Goal: Transaction & Acquisition: Book appointment/travel/reservation

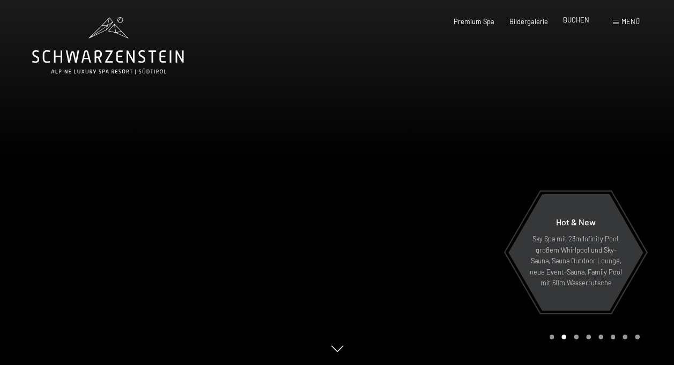
click at [578, 21] on span "BUCHEN" at bounding box center [576, 20] width 26 height 9
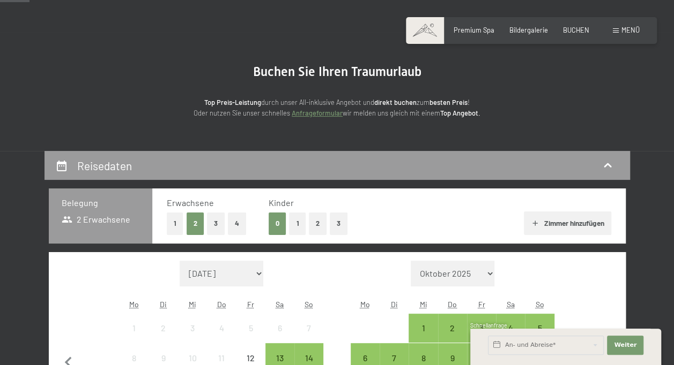
scroll to position [161, 0]
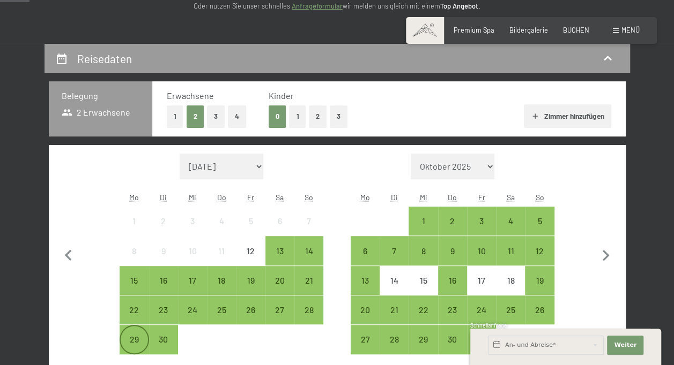
click at [132, 333] on div "29" at bounding box center [134, 339] width 27 height 27
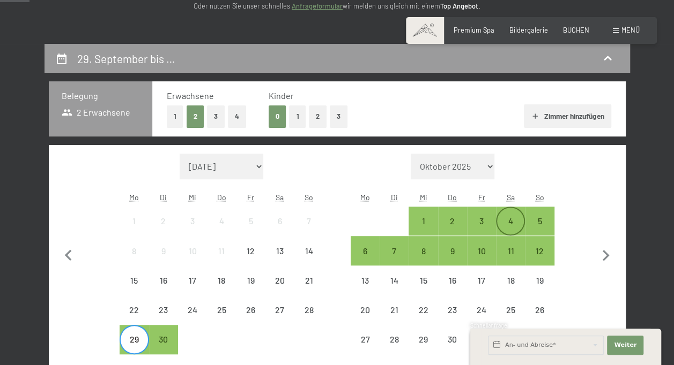
click at [521, 219] on div "4" at bounding box center [510, 230] width 27 height 27
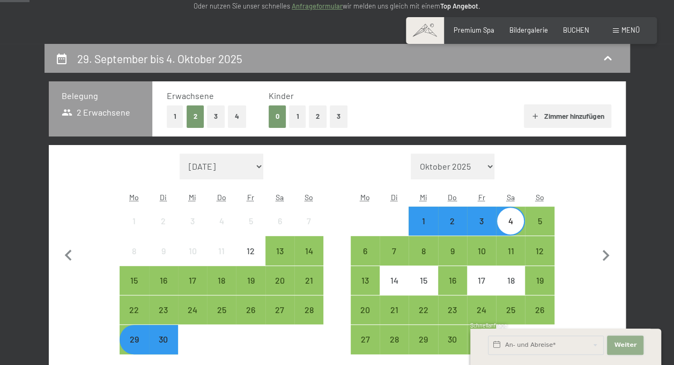
click at [617, 344] on span "Weiter" at bounding box center [625, 345] width 23 height 9
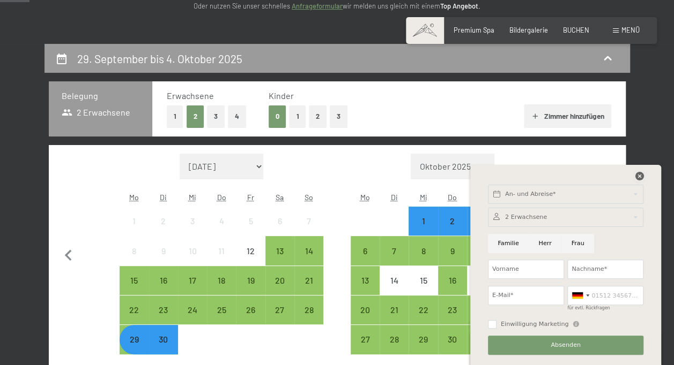
click at [637, 175] on icon at bounding box center [638, 176] width 9 height 9
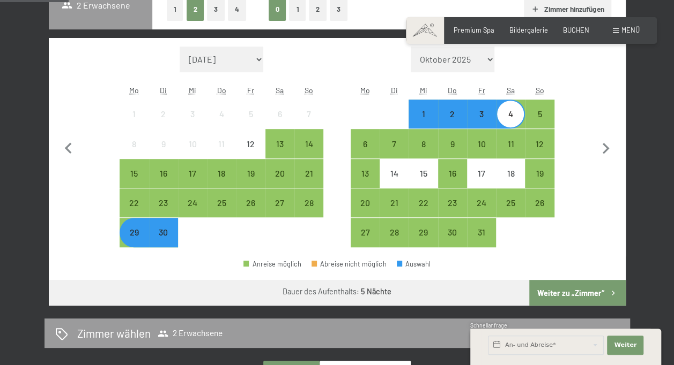
click at [581, 286] on button "Weiter zu „Zimmer“" at bounding box center [577, 293] width 96 height 26
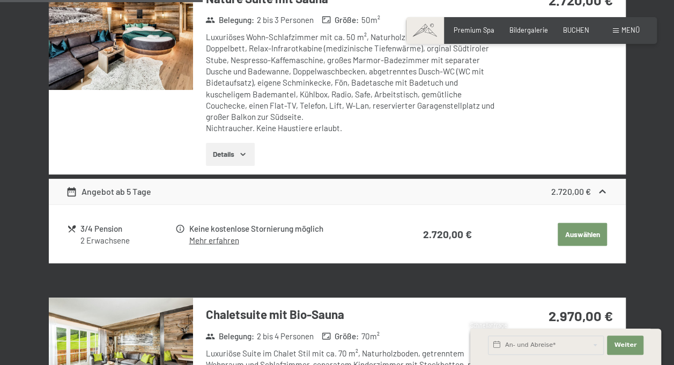
scroll to position [365, 0]
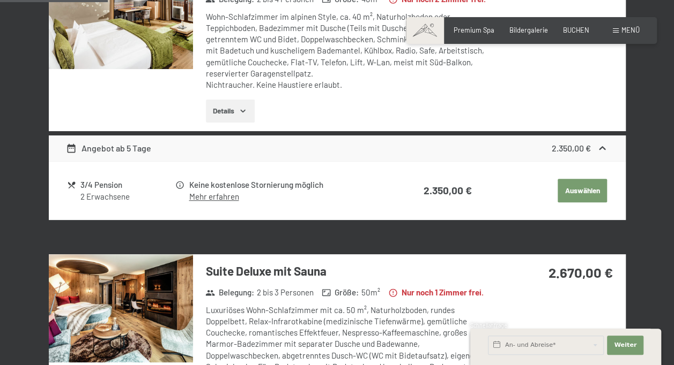
click at [203, 203] on div "Mehr erfahren" at bounding box center [289, 196] width 201 height 11
click at [204, 201] on link "Mehr erfahren" at bounding box center [214, 197] width 50 height 10
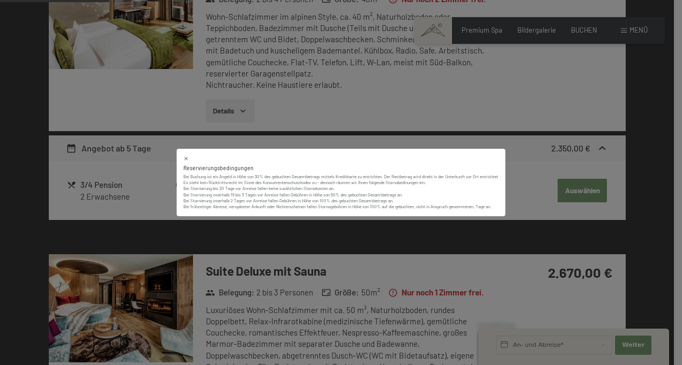
click at [187, 153] on div "Reservierungsbedingungen Bei Buchung ist ein Angeld in Höhe von 30% des gebucht…" at bounding box center [341, 183] width 328 height 68
click at [186, 160] on icon at bounding box center [186, 159] width 4 height 4
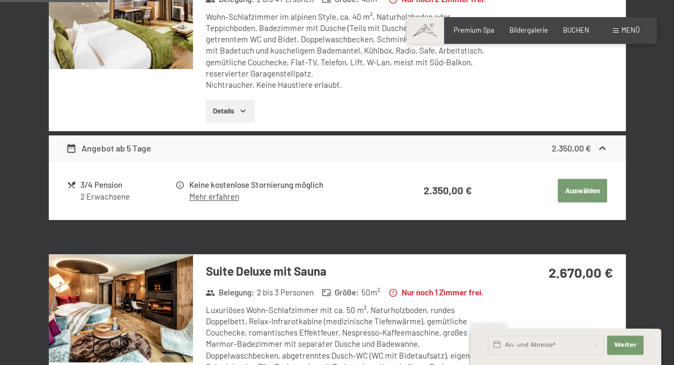
click at [498, 201] on td "Auswählen" at bounding box center [540, 190] width 134 height 27
click at [191, 119] on div at bounding box center [121, 46] width 144 height 170
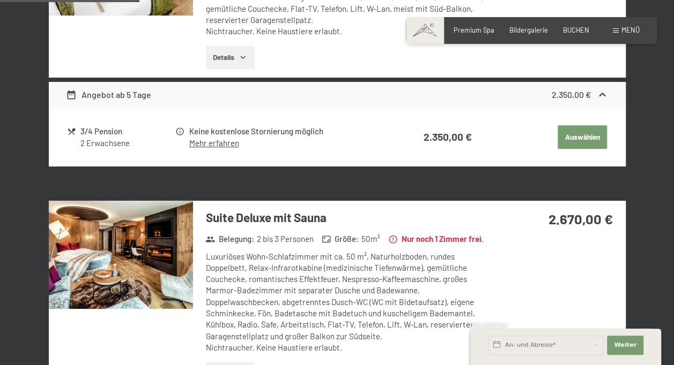
scroll to position [687, 0]
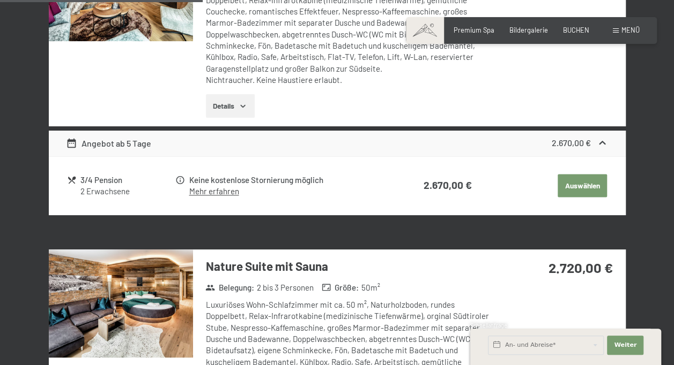
click at [206, 196] on link "Mehr erfahren" at bounding box center [214, 191] width 50 height 10
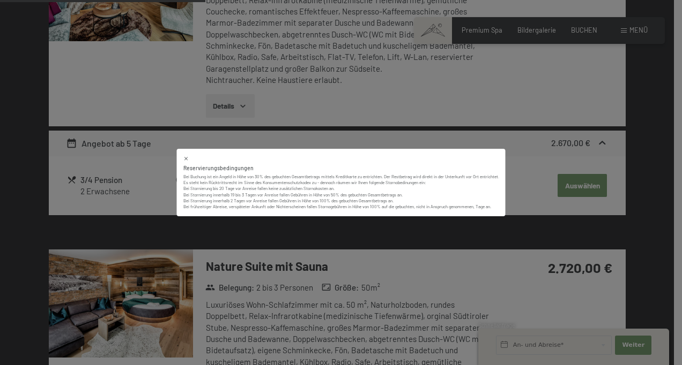
click at [489, 124] on div "Reservierungsbedingungen Bei Buchung ist ein Angeld in Höhe von 30% des gebucht…" at bounding box center [341, 182] width 682 height 365
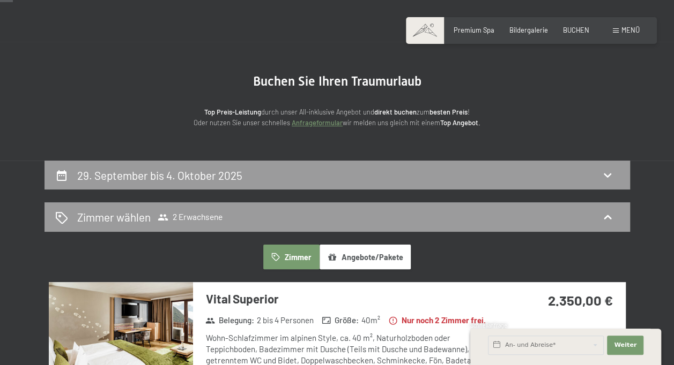
scroll to position [0, 0]
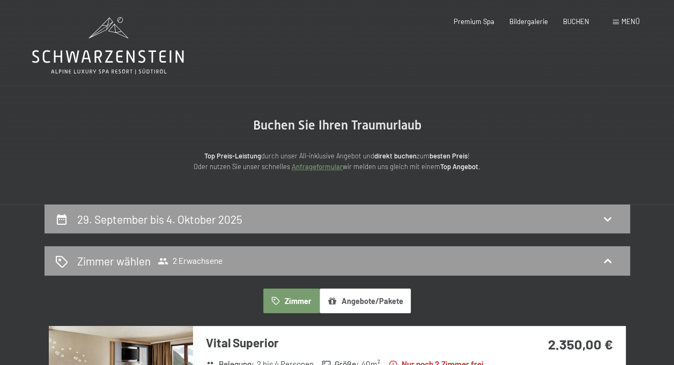
click at [305, 211] on span "Einwilligung Marketing*" at bounding box center [277, 213] width 88 height 11
click at [228, 211] on input "Einwilligung Marketing*" at bounding box center [222, 213] width 11 height 11
checkbox input "false"
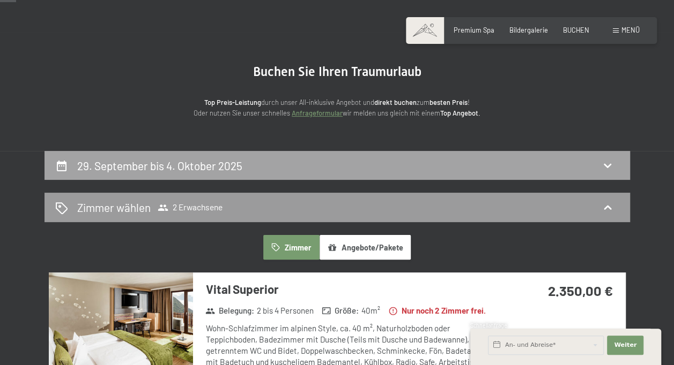
click at [180, 174] on div "29. September bis 4. Oktober 2025" at bounding box center [336, 165] width 585 height 29
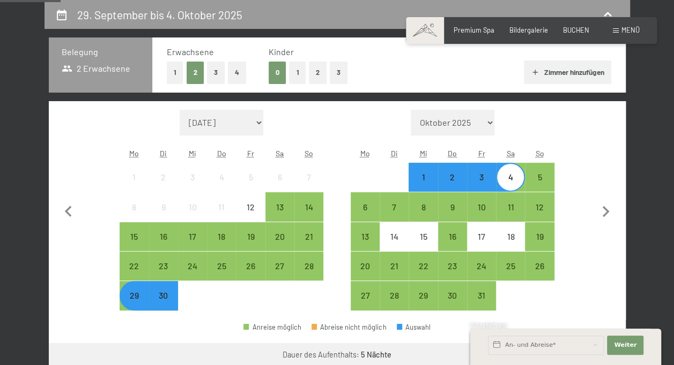
click at [490, 177] on div "3" at bounding box center [481, 186] width 27 height 27
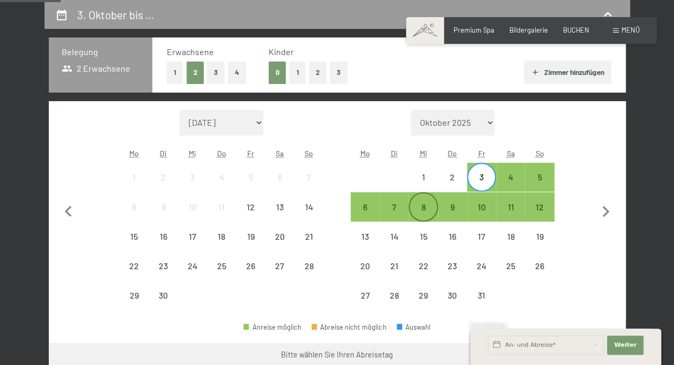
click at [425, 206] on div "8" at bounding box center [422, 216] width 27 height 27
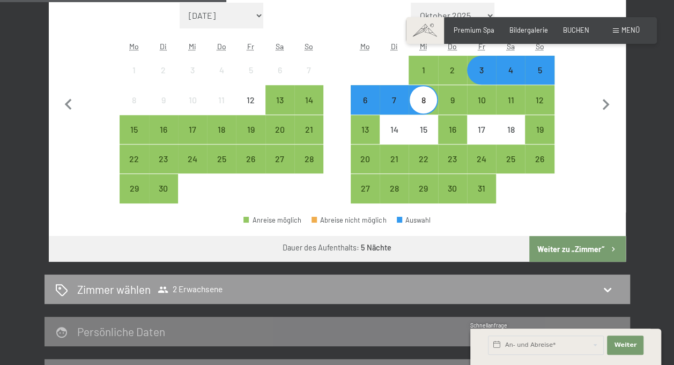
click at [572, 250] on button "Weiter zu „Zimmer“" at bounding box center [577, 249] width 96 height 26
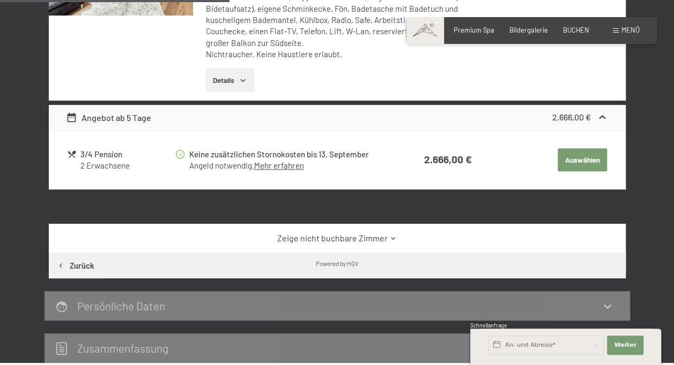
scroll to position [258, 0]
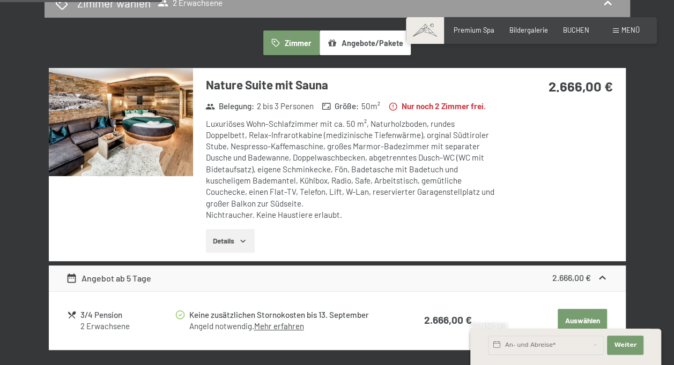
click at [169, 148] on img at bounding box center [121, 122] width 144 height 108
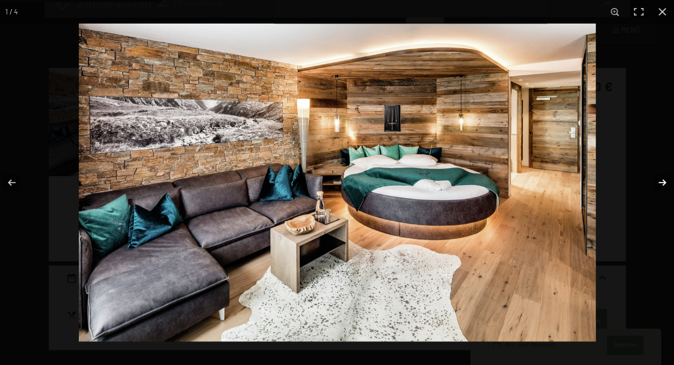
click at [659, 183] on button "button" at bounding box center [655, 183] width 38 height 54
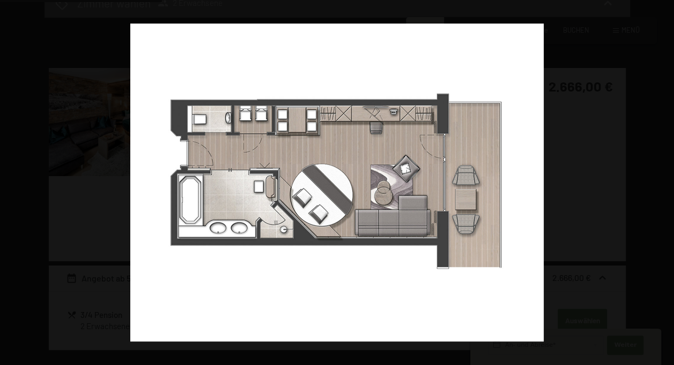
click at [657, 183] on button "button" at bounding box center [655, 183] width 38 height 54
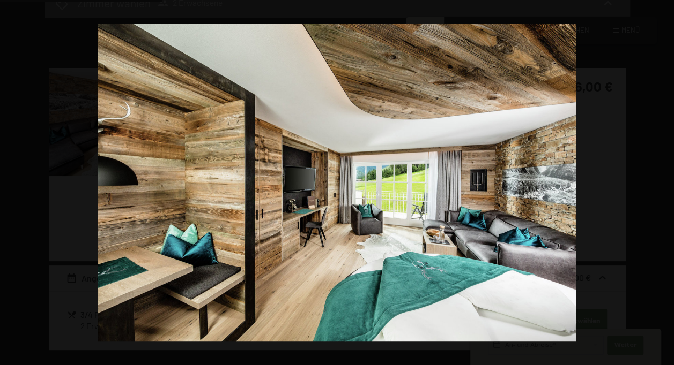
click at [657, 183] on button "button" at bounding box center [655, 183] width 38 height 54
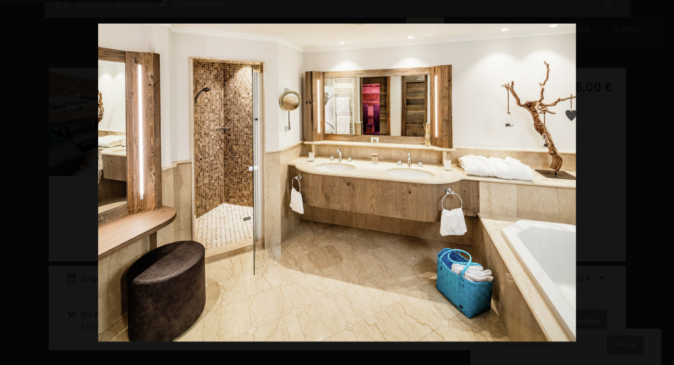
click at [657, 183] on button "button" at bounding box center [655, 183] width 38 height 54
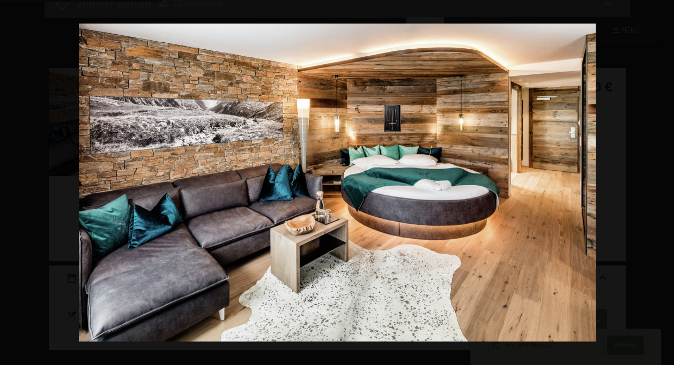
click at [657, 183] on button "button" at bounding box center [655, 183] width 38 height 54
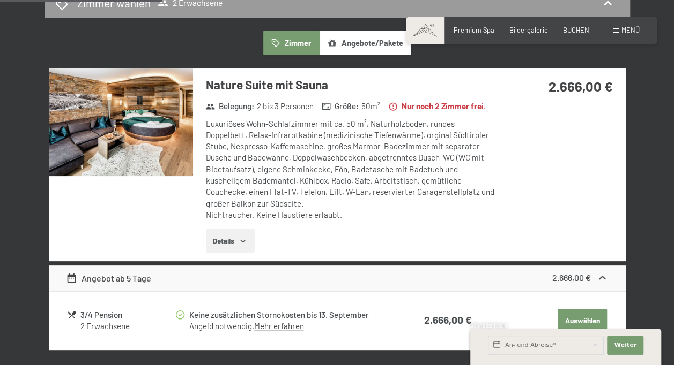
click at [0, 0] on button "button" at bounding box center [0, 0] width 0 height 0
click at [240, 249] on button "Details" at bounding box center [230, 241] width 49 height 24
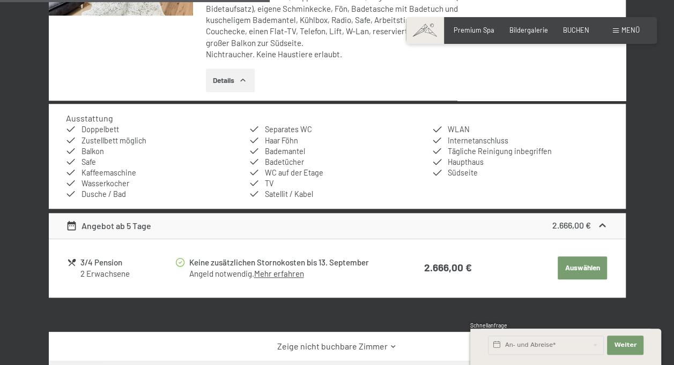
scroll to position [473, 0]
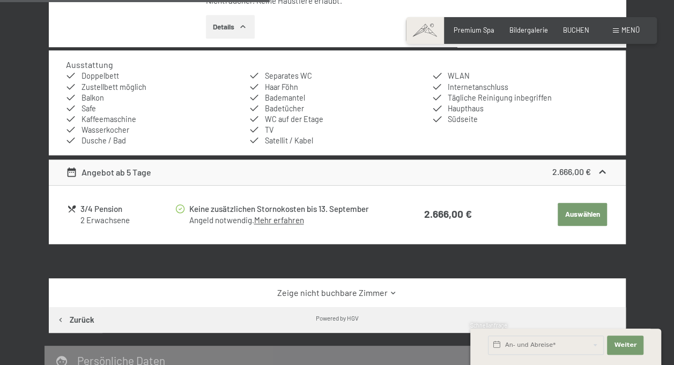
click at [278, 225] on link "Mehr erfahren" at bounding box center [278, 220] width 50 height 10
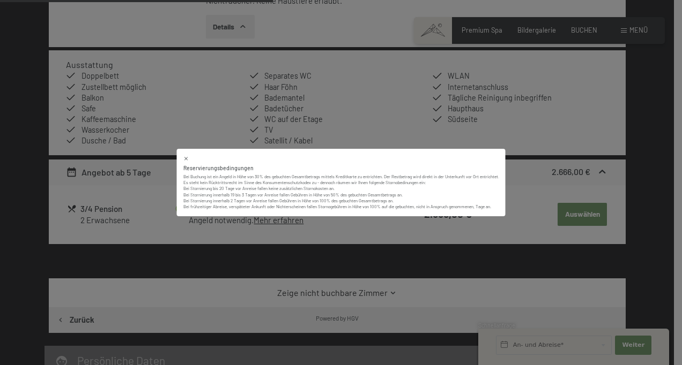
click at [420, 125] on div "Reservierungsbedingungen Bei Buchung ist ein Angeld in Höhe von 30% des gebucht…" at bounding box center [341, 182] width 682 height 365
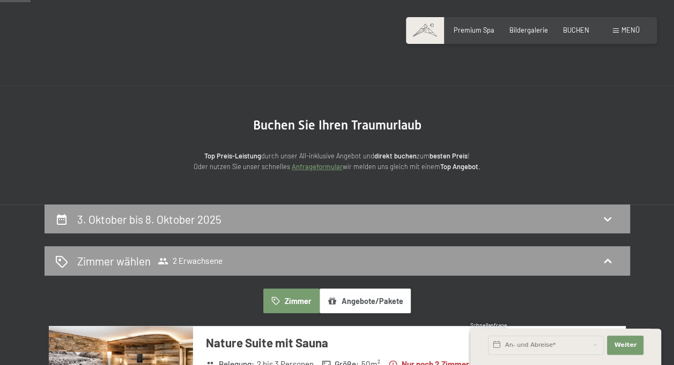
scroll to position [107, 0]
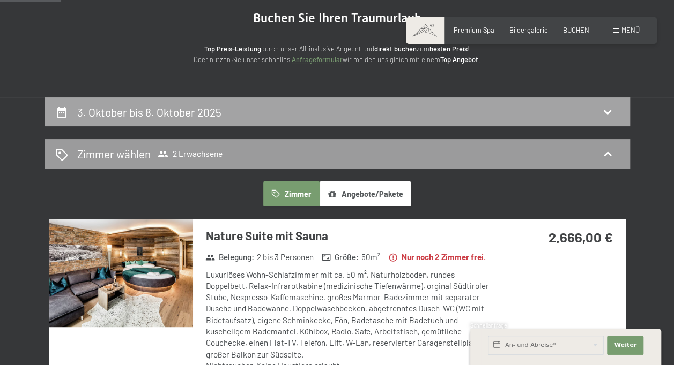
click at [218, 113] on h2 "3. Oktober bis 8. Oktober 2025" at bounding box center [149, 112] width 144 height 13
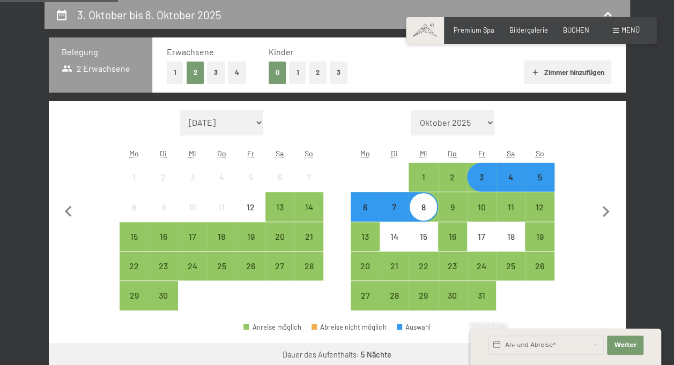
click at [517, 178] on div "4" at bounding box center [510, 186] width 27 height 27
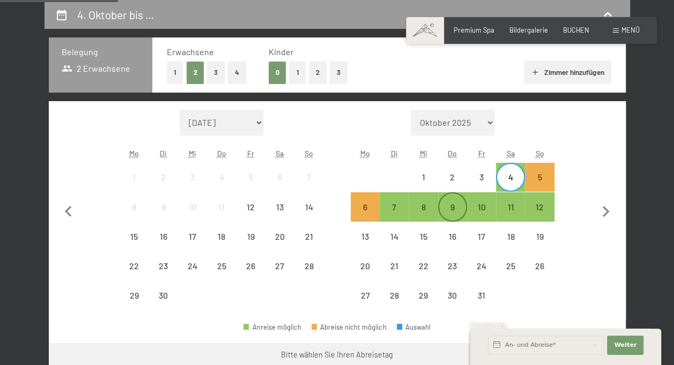
click at [453, 209] on div "9" at bounding box center [452, 216] width 27 height 27
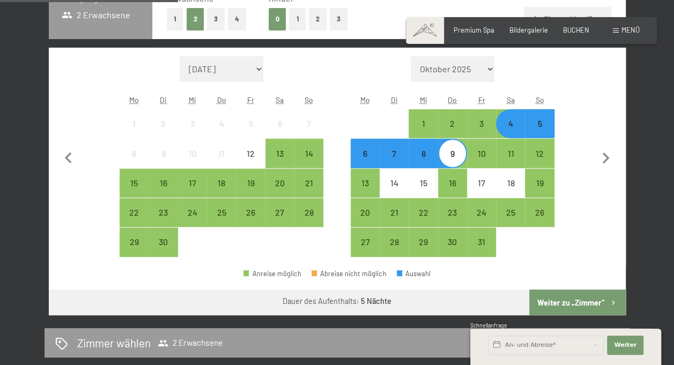
click at [599, 306] on button "Weiter zu „Zimmer“" at bounding box center [577, 303] width 96 height 26
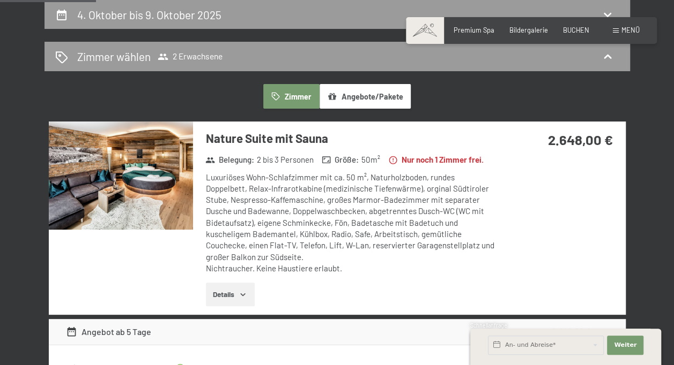
scroll to position [98, 0]
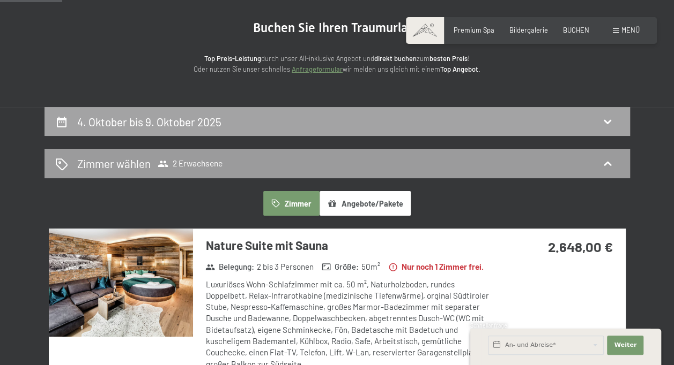
click at [260, 118] on div "4. Oktober bis 9. Oktober 2025" at bounding box center [337, 122] width 564 height 16
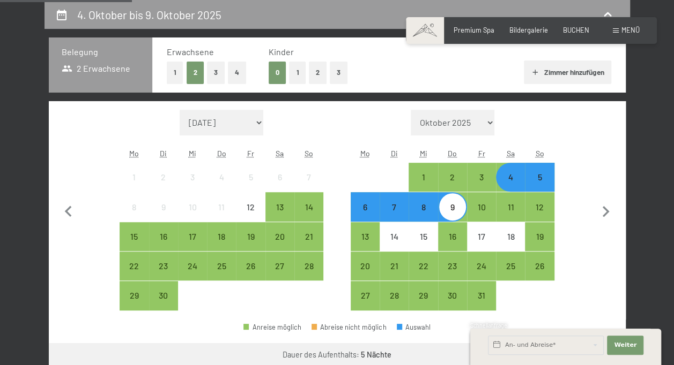
click at [542, 182] on div "5" at bounding box center [539, 186] width 27 height 27
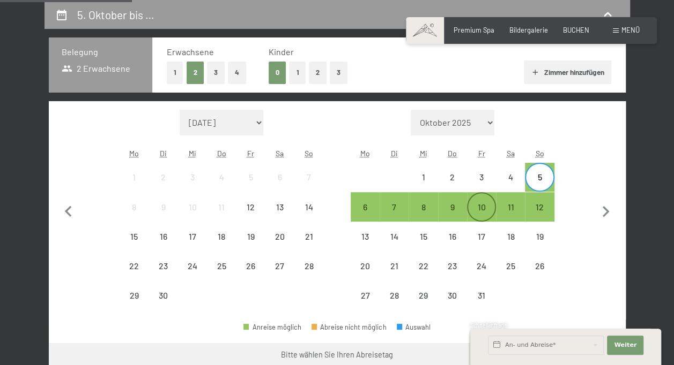
click at [484, 208] on div "10" at bounding box center [481, 216] width 27 height 27
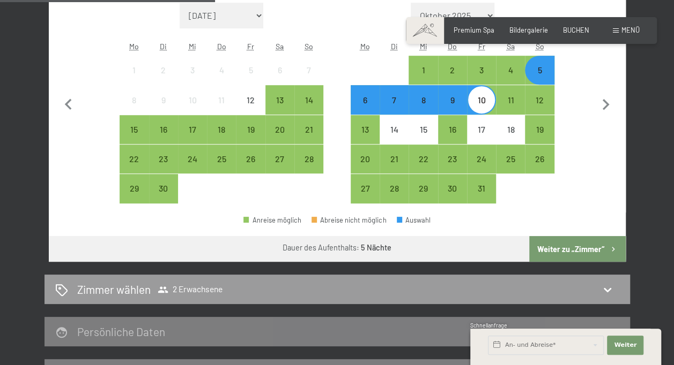
click at [562, 246] on button "Weiter zu „Zimmer“" at bounding box center [577, 249] width 96 height 26
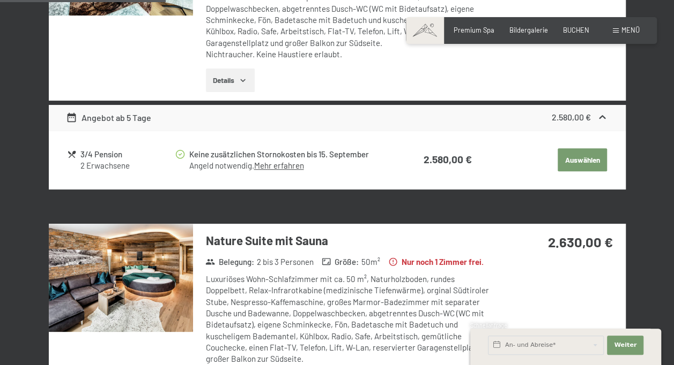
scroll to position [258, 0]
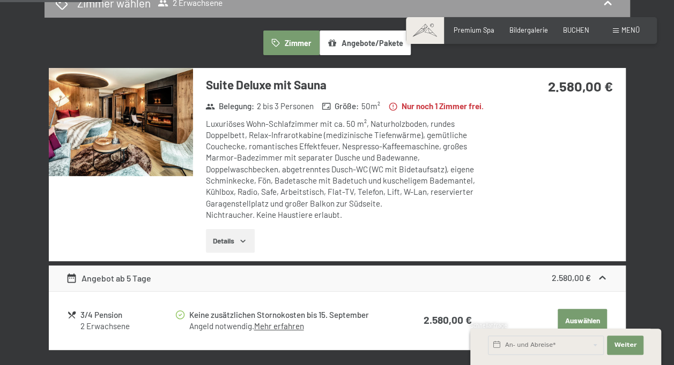
click at [126, 117] on img at bounding box center [121, 122] width 144 height 108
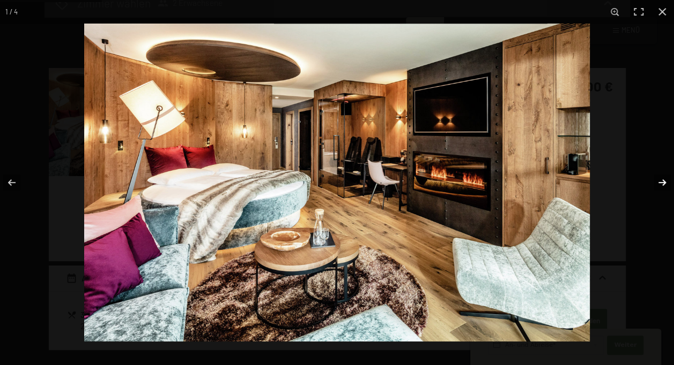
click at [655, 175] on button "button" at bounding box center [655, 183] width 38 height 54
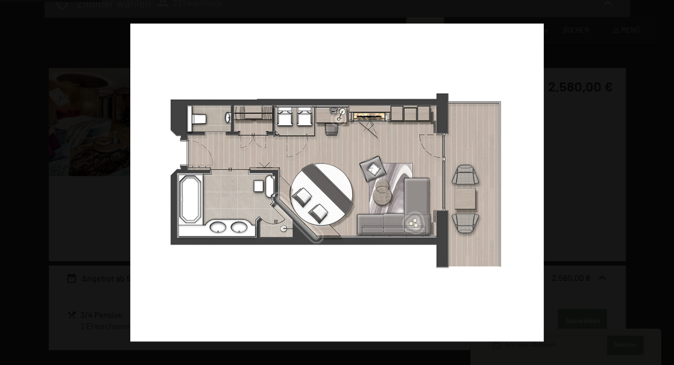
click at [652, 172] on button "button" at bounding box center [655, 183] width 38 height 54
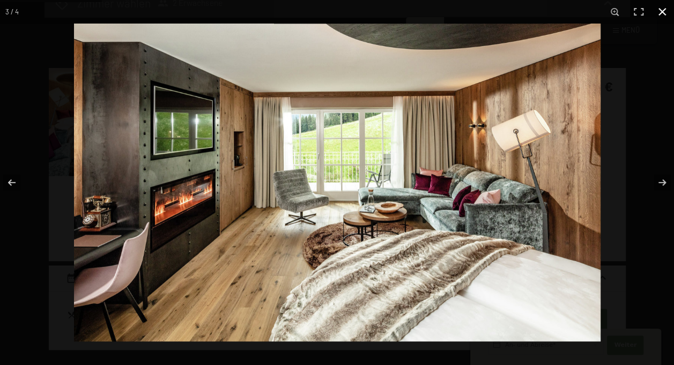
click at [666, 14] on button "button" at bounding box center [662, 12] width 24 height 24
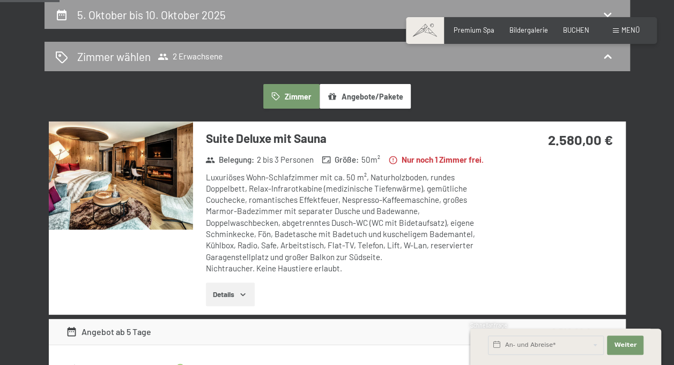
scroll to position [151, 0]
